Goal: Obtain resource: Download file/media

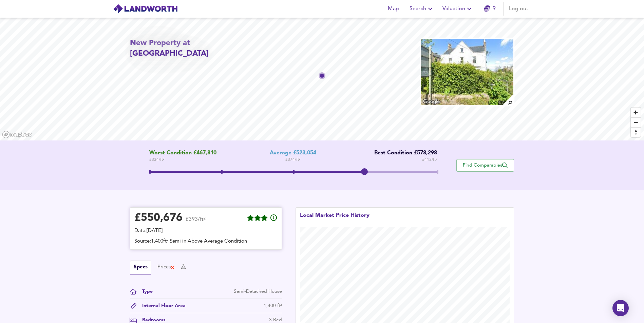
scroll to position [102, 0]
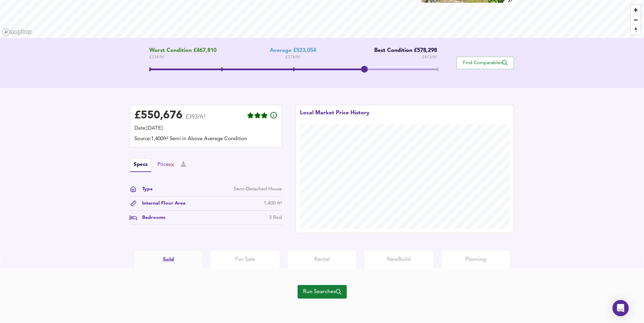
click at [170, 164] on div "Prices" at bounding box center [165, 164] width 17 height 7
click at [140, 166] on button "Specs" at bounding box center [136, 164] width 13 height 7
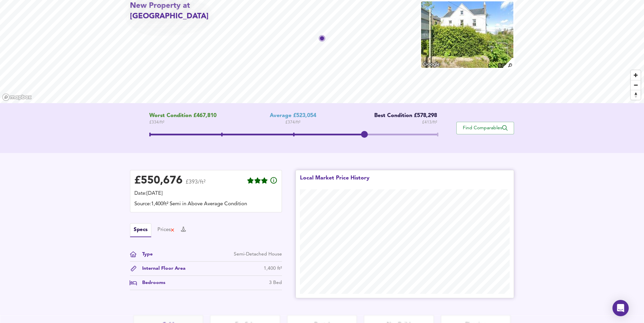
scroll to position [5, 0]
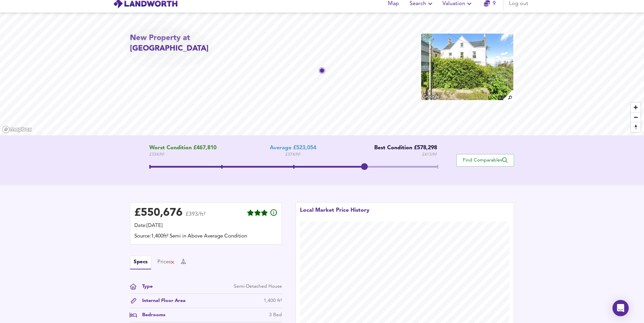
click at [295, 166] on span at bounding box center [293, 168] width 288 height 12
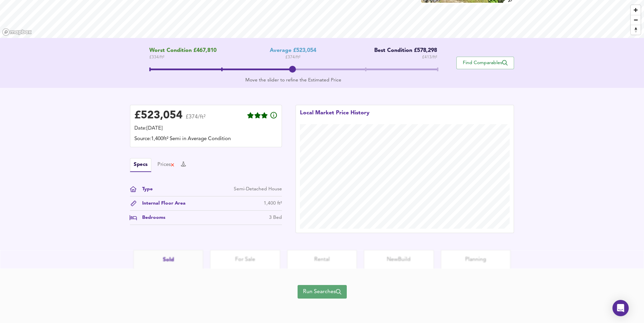
click at [323, 291] on span "Run Searches" at bounding box center [322, 292] width 38 height 10
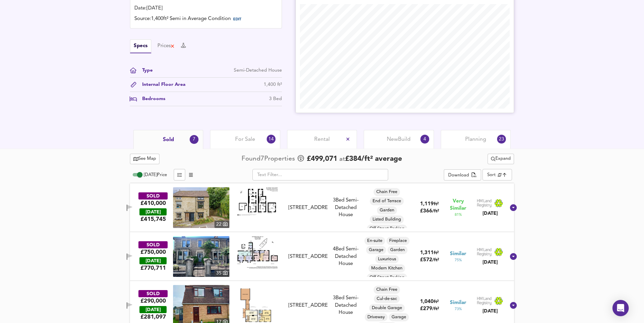
scroll to position [195, 0]
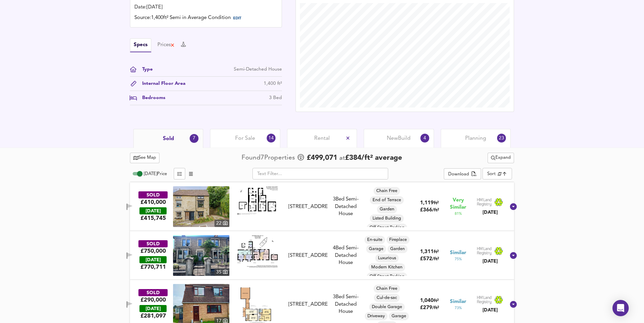
click at [387, 142] on span "New Build" at bounding box center [399, 138] width 24 height 7
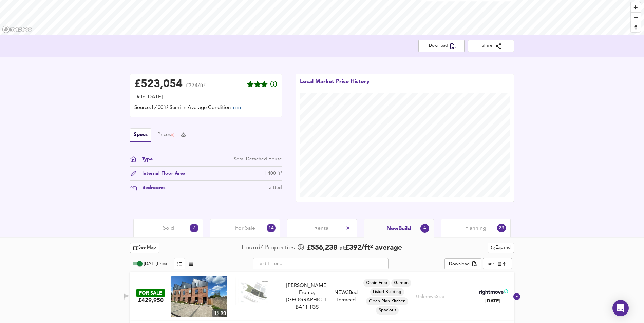
scroll to position [103, 0]
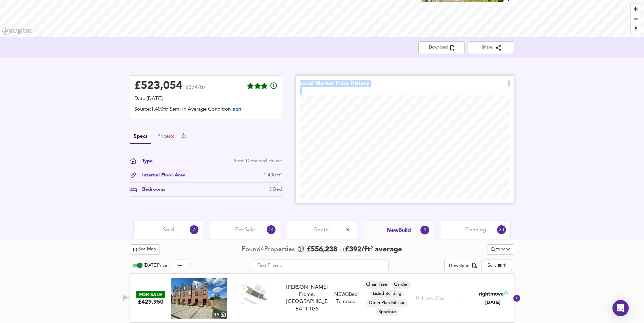
click at [307, 144] on div "£ 523,054 £374/ft² Date: 9 October 2025 Source: 1,400ft² Semi in Average Condit…" at bounding box center [322, 139] width 644 height 162
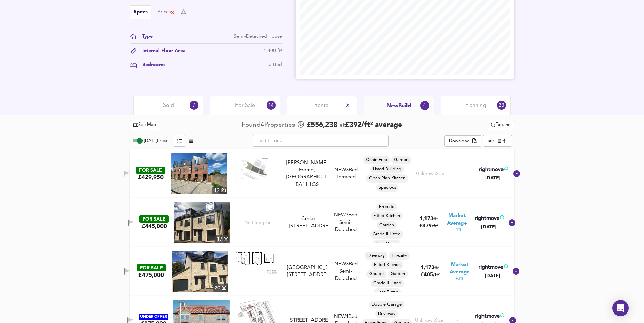
scroll to position [10, 0]
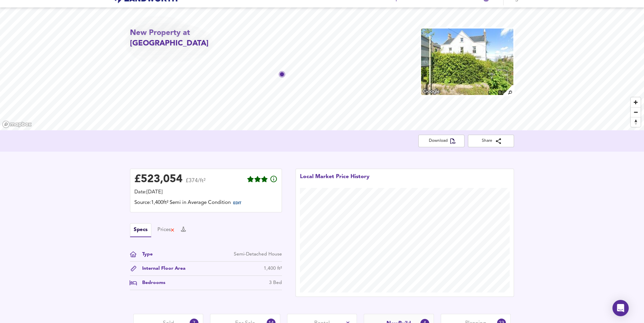
click at [588, 190] on div "£ 523,054 £374/ft² Date: 9 October 2025 Source: 1,400ft² Semi in Average Condit…" at bounding box center [322, 233] width 644 height 162
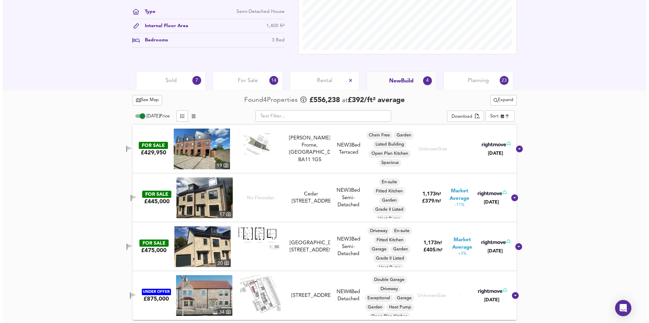
scroll to position [0, 0]
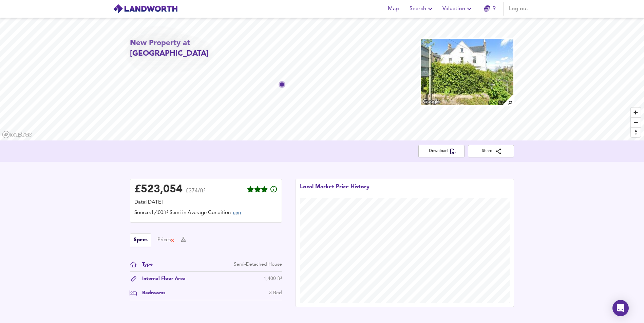
click at [155, 12] on img at bounding box center [145, 9] width 65 height 10
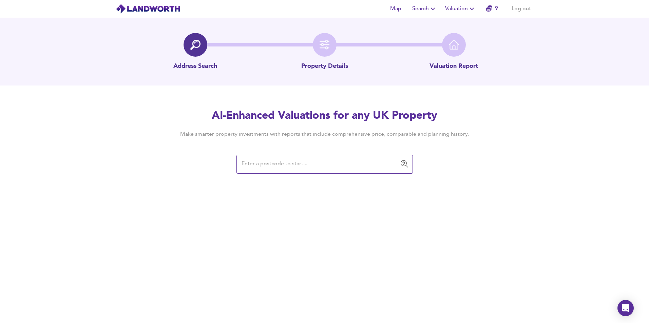
click at [451, 8] on span "Valuation" at bounding box center [460, 9] width 31 height 10
click at [445, 39] on li "Valuation Report History" at bounding box center [460, 37] width 81 height 12
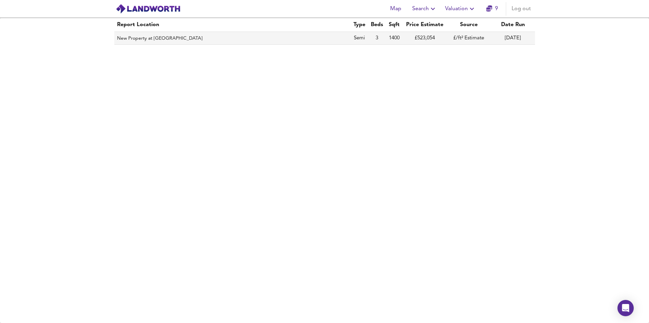
click at [171, 39] on th "New Property at [GEOGRAPHIC_DATA]" at bounding box center [232, 38] width 237 height 13
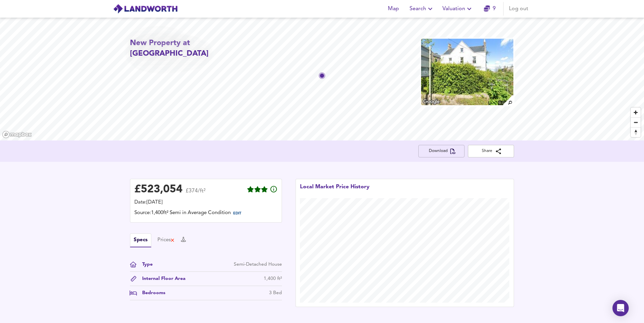
click at [442, 153] on span "Download" at bounding box center [441, 151] width 35 height 7
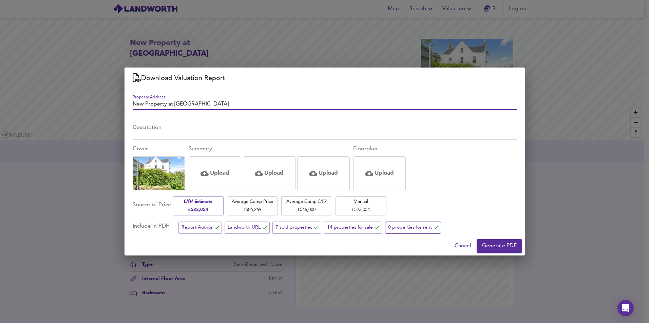
click at [400, 227] on span "0 properties for rent" at bounding box center [413, 227] width 50 height 8
click at [499, 247] on span "Generate PDF" at bounding box center [499, 246] width 35 height 10
